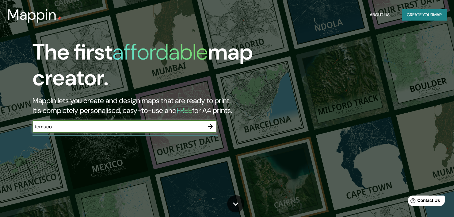
type input "temuco"
click at [207, 124] on icon "button" at bounding box center [210, 126] width 7 height 7
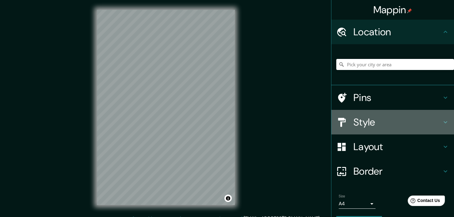
click at [422, 118] on h4 "Style" at bounding box center [398, 122] width 88 height 12
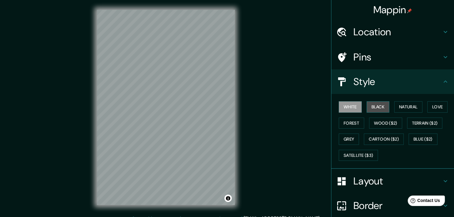
click at [372, 105] on button "Black" at bounding box center [378, 106] width 23 height 11
click at [408, 106] on button "Natural" at bounding box center [408, 106] width 28 height 11
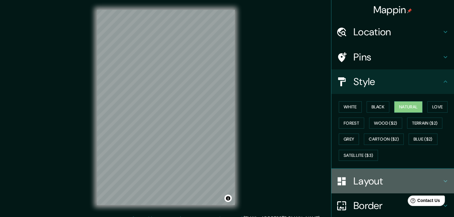
click at [377, 179] on h4 "Layout" at bounding box center [398, 181] width 88 height 12
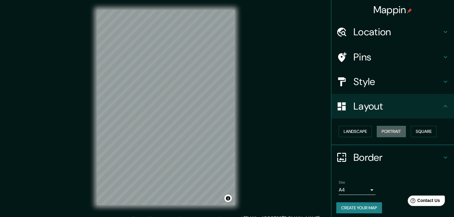
click at [387, 129] on button "Portrait" at bounding box center [391, 131] width 29 height 11
click at [361, 131] on button "Landscape" at bounding box center [355, 131] width 33 height 11
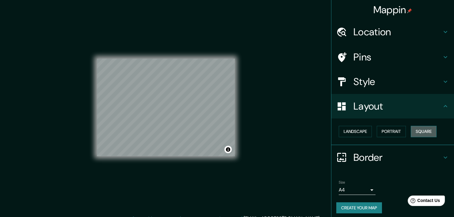
click at [418, 128] on button "Square" at bounding box center [424, 131] width 26 height 11
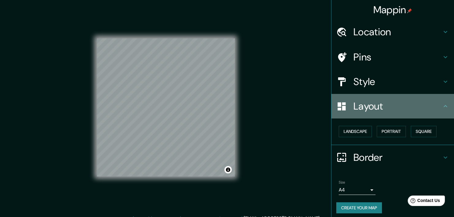
click at [390, 112] on h4 "Layout" at bounding box center [398, 106] width 88 height 12
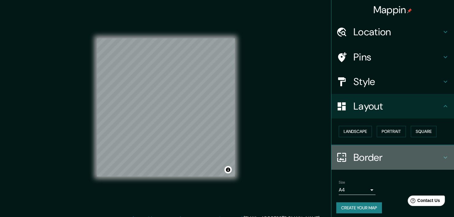
click at [372, 158] on h4 "Border" at bounding box center [398, 157] width 88 height 12
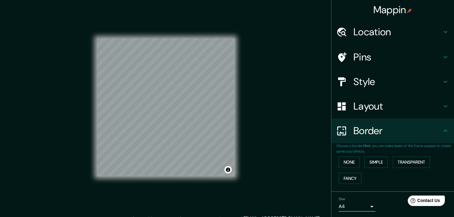
scroll to position [20, 0]
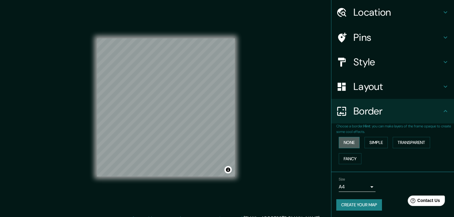
click at [343, 144] on button "None" at bounding box center [349, 142] width 21 height 11
click at [373, 142] on button "Simple" at bounding box center [376, 142] width 23 height 11
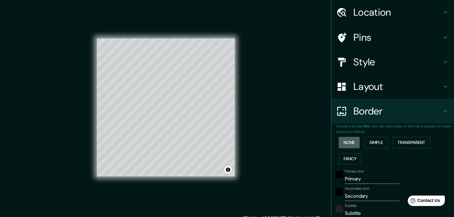
click at [339, 141] on button "None" at bounding box center [349, 142] width 21 height 11
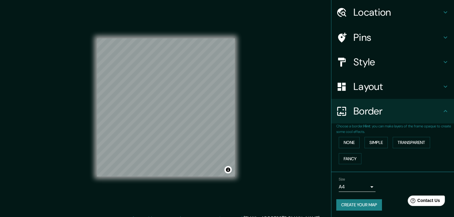
click at [36, 141] on div "Mappin Location Pins Style Layout Border Choose a border. Hint : you can make l…" at bounding box center [227, 112] width 454 height 224
